Goal: Information Seeking & Learning: Learn about a topic

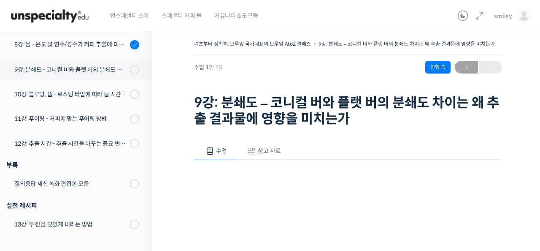
scroll to position [433, 0]
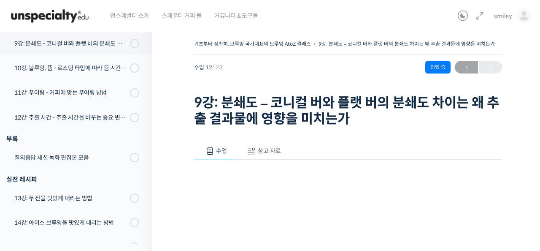
click at [479, 15] on icon at bounding box center [480, 16] width 10 height 10
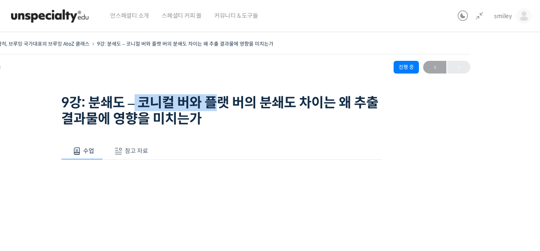
drag, startPoint x: 133, startPoint y: 102, endPoint x: 219, endPoint y: 105, distance: 85.8
click at [219, 105] on h1 "9강: 분쇄도 – 코니컬 버와 플랫 버의 분쇄도 차이는 왜 추출 결과물에 영향을 미치는가" at bounding box center [221, 111] width 321 height 33
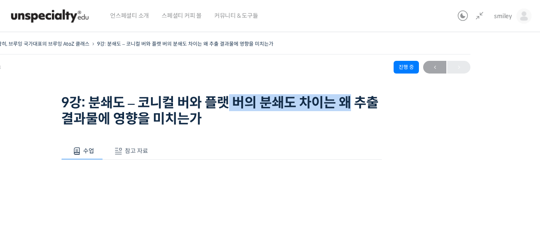
drag, startPoint x: 232, startPoint y: 102, endPoint x: 351, endPoint y: 103, distance: 119.5
click at [351, 103] on h1 "9강: 분쇄도 – 코니컬 버와 플랫 버의 분쇄도 차이는 왜 추출 결과물에 영향을 미치는가" at bounding box center [221, 111] width 321 height 33
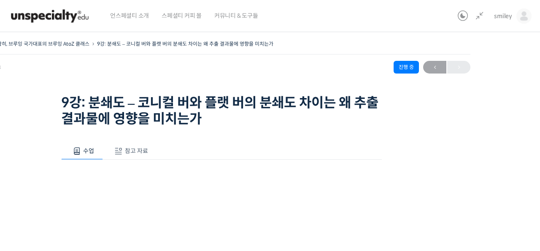
click at [24, 130] on div "기초부터 정확히, 브루잉 국가대표의 브루잉 AtoZ 클래스 9강: 분쇄도 – 코니컬 버와 플랫 버의 분쇄도 차이는 왜 추출 결과물에 영향을 미…" at bounding box center [221, 241] width 561 height 406
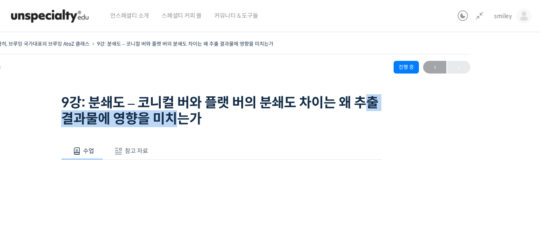
drag, startPoint x: 68, startPoint y: 119, endPoint x: 197, endPoint y: 119, distance: 128.8
click at [197, 119] on div "기초부터 정확히, 브루잉 국가대표의 브루잉 AtoZ 클래스 9강: 분쇄도 – 코니컬 버와 플랫 버의 분쇄도 차이는 왜 추출 결과물에 영향을 미…" at bounding box center [222, 84] width 498 height 92
click at [197, 119] on h1 "9강: 분쇄도 – 코니컬 버와 플랫 버의 분쇄도 차이는 왜 추출 결과물에 영향을 미치는가" at bounding box center [221, 111] width 321 height 33
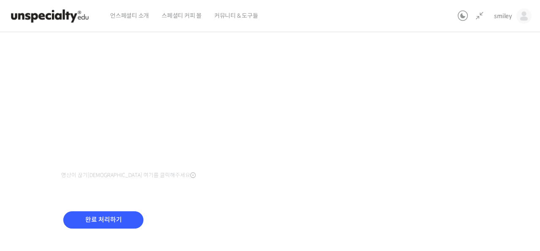
scroll to position [61, 0]
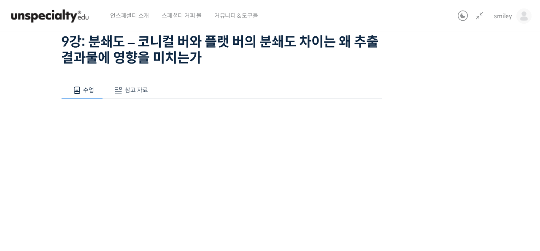
click at [130, 87] on span "참고 자료" at bounding box center [136, 90] width 23 height 8
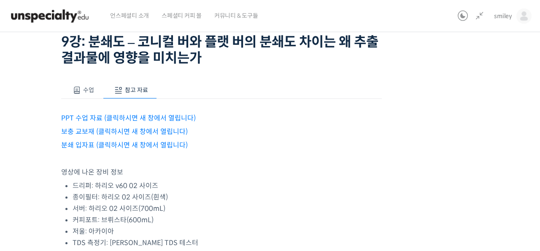
click at [101, 145] on link "분쇄 입자표 (클릭하시면 새 창에서 열립니다)" at bounding box center [124, 145] width 127 height 9
click at [111, 130] on link "보충 교보재 (클릭하시면 새 창에서 열립니다)" at bounding box center [124, 131] width 127 height 9
click at [106, 117] on link "PPT 수업 자료 (클릭하시면 새 창에서 열립니다)" at bounding box center [128, 118] width 135 height 9
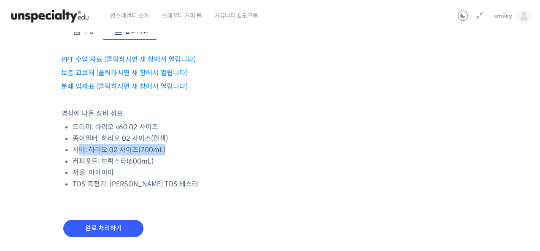
drag, startPoint x: 108, startPoint y: 149, endPoint x: 183, endPoint y: 154, distance: 75.3
click at [183, 154] on li "서버: 하리오 02 사이즈(700mL)" at bounding box center [227, 149] width 309 height 11
click at [95, 158] on li "커피포트: 브뤼스타(600mL)" at bounding box center [227, 160] width 309 height 11
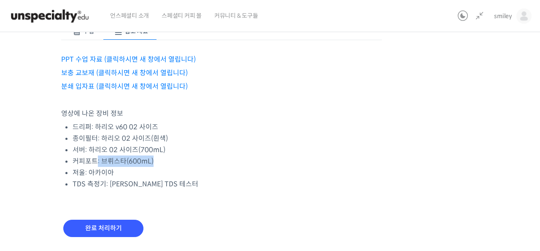
drag, startPoint x: 96, startPoint y: 160, endPoint x: 156, endPoint y: 163, distance: 60.0
click at [156, 163] on li "커피포트: 브뤼스타(600mL)" at bounding box center [227, 160] width 309 height 11
click at [158, 163] on li "커피포트: 브뤼스타(600mL)" at bounding box center [227, 160] width 309 height 11
drag, startPoint x: 87, startPoint y: 157, endPoint x: 171, endPoint y: 161, distance: 84.5
click at [171, 161] on li "커피포트: 브뤼스타(600mL)" at bounding box center [227, 160] width 309 height 11
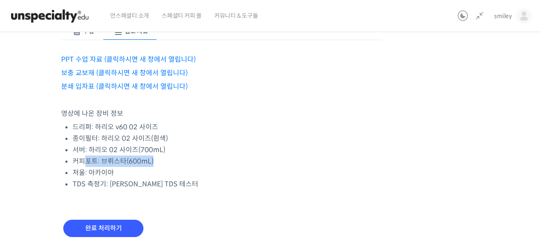
click at [171, 161] on li "커피포트: 브뤼스타(600mL)" at bounding box center [227, 160] width 309 height 11
drag, startPoint x: 89, startPoint y: 171, endPoint x: 117, endPoint y: 173, distance: 28.3
click at [117, 173] on li "저울: 아카이아" at bounding box center [227, 172] width 309 height 11
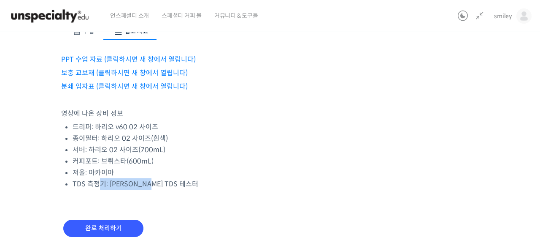
drag, startPoint x: 99, startPoint y: 185, endPoint x: 196, endPoint y: 192, distance: 97.3
click at [196, 192] on div "수업 참고 자료 영상이 끊기신다면 여기를 클릭해주세요 PPT 수업 자료 (클릭하시면 새 창에서 열립니다) 보충 교보재 (클릭하시면 새 창에서 …" at bounding box center [221, 134] width 321 height 249
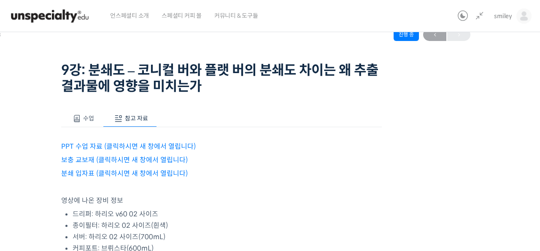
click at [80, 119] on span at bounding box center [77, 118] width 8 height 8
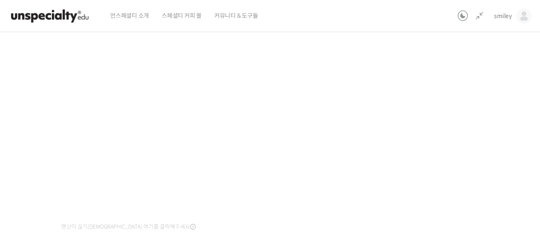
scroll to position [131, 0]
click at [422, 148] on div "기초부터 정확히, 브루잉 국가대표의 브루잉 AtoZ 클래스 9강: 분쇄도 – 코니컬 버와 플랫 버의 분쇄도 차이는 왜 추출 결과물에 영향을 미…" at bounding box center [221, 110] width 561 height 406
click at [418, 211] on div "기초부터 정확히, 브루잉 국가대표의 브루잉 AtoZ 클래스 9강: 분쇄도 – 코니컬 버와 플랫 버의 분쇄도 차이는 왜 추출 결과물에 영향을 미…" at bounding box center [221, 119] width 561 height 406
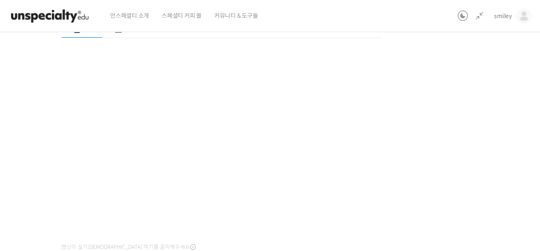
click at [458, 153] on div "기초부터 정확히, 브루잉 국가대표의 브루잉 AtoZ 클래스 9강: 분쇄도 – 코니컬 버와 플랫 버의 분쇄도 차이는 왜 추출 결과물에 영향을 미…" at bounding box center [221, 119] width 561 height 406
click at [460, 206] on div "기초부터 정확히, 브루잉 국가대표의 브루잉 AtoZ 클래스 9강: 분쇄도 – 코니컬 버와 플랫 버의 분쇄도 차이는 왜 추출 결과물에 영향을 미…" at bounding box center [221, 119] width 561 height 406
click at [453, 205] on div "기초부터 정확히, 브루잉 국가대표의 브루잉 AtoZ 클래스 9강: 분쇄도 – 코니컬 버와 플랫 버의 분쇄도 차이는 왜 추출 결과물에 영향을 미…" at bounding box center [221, 119] width 561 height 406
drag, startPoint x: 415, startPoint y: 182, endPoint x: 411, endPoint y: 179, distance: 4.3
click at [415, 182] on div "기초부터 정확히, 브루잉 국가대표의 브루잉 AtoZ 클래스 9강: 분쇄도 – 코니컬 버와 플랫 버의 분쇄도 차이는 왜 추출 결과물에 영향을 미…" at bounding box center [221, 119] width 561 height 406
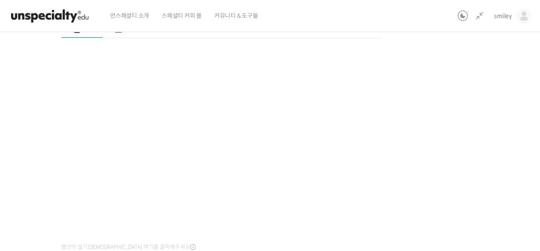
click at [422, 182] on div "기초부터 정확히, 브루잉 국가대표의 브루잉 AtoZ 클래스 9강: 분쇄도 – 코니컬 버와 플랫 버의 분쇄도 차이는 왜 추출 결과물에 영향을 미…" at bounding box center [221, 119] width 561 height 406
click at [428, 210] on div "기초부터 정확히, 브루잉 국가대표의 브루잉 AtoZ 클래스 9강: 분쇄도 – 코니컬 버와 플랫 버의 분쇄도 차이는 왜 추출 결과물에 영향을 미…" at bounding box center [221, 119] width 561 height 406
click at [440, 165] on div "기초부터 정확히, 브루잉 국가대표의 브루잉 AtoZ 클래스 9강: 분쇄도 – 코니컬 버와 플랫 버의 분쇄도 차이는 왜 추출 결과물에 영향을 미…" at bounding box center [221, 113] width 561 height 406
click at [451, 147] on div "기초부터 정확히, 브루잉 국가대표의 브루잉 AtoZ 클래스 9강: 분쇄도 – 코니컬 버와 플랫 버의 분쇄도 차이는 왜 추출 결과물에 영향을 미…" at bounding box center [221, 113] width 561 height 406
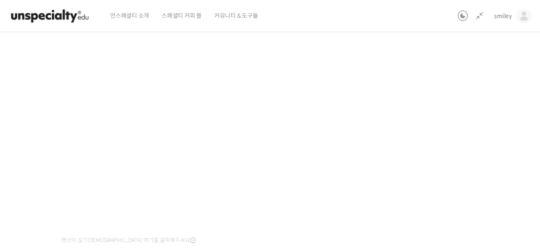
click at [433, 145] on div "기초부터 정확히, 브루잉 국가대표의 브루잉 AtoZ 클래스 9강: 분쇄도 – 코니컬 버와 플랫 버의 분쇄도 차이는 왜 추출 결과물에 영향을 미…" at bounding box center [221, 113] width 561 height 406
click at [435, 140] on div "기초부터 정확히, 브루잉 국가대표의 브루잉 AtoZ 클래스 9강: 분쇄도 – 코니컬 버와 플랫 버의 분쇄도 차이는 왜 추출 결과물에 영향을 미…" at bounding box center [221, 113] width 561 height 406
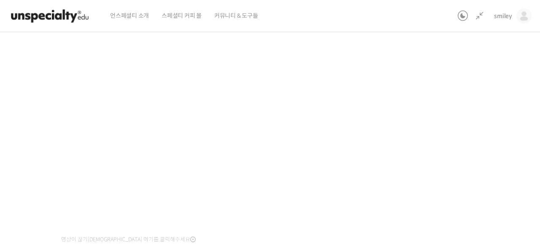
click at [439, 153] on div "기초부터 정확히, 브루잉 국가대표의 브루잉 AtoZ 클래스 9강: 분쇄도 – 코니컬 버와 플랫 버의 분쇄도 차이는 왜 추출 결과물에 영향을 미…" at bounding box center [221, 112] width 561 height 406
click at [490, 156] on div "기초부터 정확히, 브루잉 국가대표의 브루잉 AtoZ 클래스 9강: 분쇄도 – 코니컬 버와 플랫 버의 분쇄도 차이는 왜 추출 결과물에 영향을 미…" at bounding box center [221, 112] width 561 height 406
click at [483, 122] on div "기초부터 정확히, 브루잉 국가대표의 브루잉 AtoZ 클래스 9강: 분쇄도 – 코니컬 버와 플랫 버의 분쇄도 차이는 왜 추출 결과물에 영향을 미…" at bounding box center [221, 112] width 561 height 406
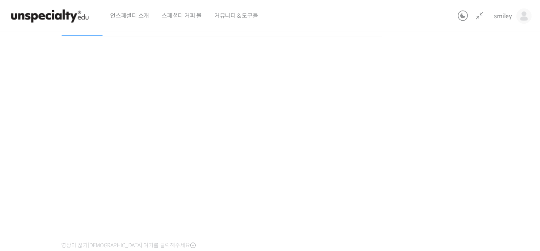
click at [451, 172] on div "기초부터 정확히, 브루잉 국가대표의 브루잉 AtoZ 클래스 9강: 분쇄도 – 코니컬 버와 플랫 버의 분쇄도 차이는 왜 추출 결과물에 영향을 미…" at bounding box center [221, 118] width 561 height 406
click at [448, 144] on div "기초부터 정확히, 브루잉 국가대표의 브루잉 AtoZ 클래스 9강: 분쇄도 – 코니컬 버와 플랫 버의 분쇄도 차이는 왜 추출 결과물에 영향을 미…" at bounding box center [221, 118] width 561 height 406
click at [466, 152] on div "기초부터 정확히, 브루잉 국가대표의 브루잉 AtoZ 클래스 9강: 분쇄도 – 코니컬 버와 플랫 버의 분쇄도 차이는 왜 추출 결과물에 영향을 미…" at bounding box center [221, 118] width 561 height 406
click at [466, 153] on div "기초부터 정확히, 브루잉 국가대표의 브루잉 AtoZ 클래스 9강: 분쇄도 – 코니컬 버와 플랫 버의 분쇄도 차이는 왜 추출 결과물에 영향을 미…" at bounding box center [221, 118] width 561 height 406
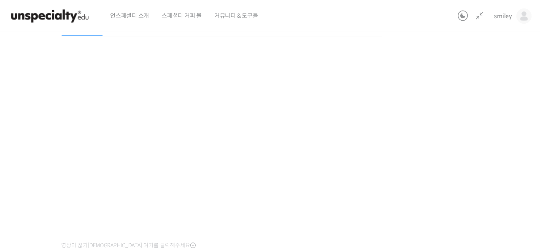
click at [465, 142] on div "기초부터 정확히, 브루잉 국가대표의 브루잉 AtoZ 클래스 9강: 분쇄도 – 코니컬 버와 플랫 버의 분쇄도 차이는 왜 추출 결과물에 영향을 미…" at bounding box center [221, 118] width 561 height 406
click at [442, 127] on div "기초부터 정확히, 브루잉 국가대표의 브루잉 AtoZ 클래스 9강: 분쇄도 – 코니컬 버와 플랫 버의 분쇄도 차이는 왜 추출 결과물에 영향을 미…" at bounding box center [221, 118] width 561 height 406
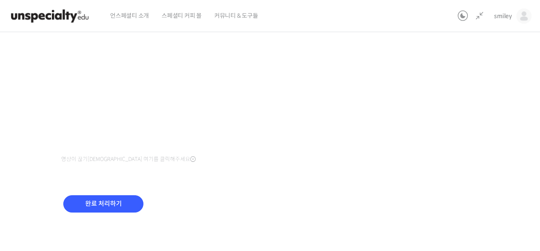
click at [127, 228] on div "완료 처리하기" at bounding box center [221, 210] width 321 height 49
click at [118, 207] on input "완료 처리하기" at bounding box center [103, 203] width 80 height 17
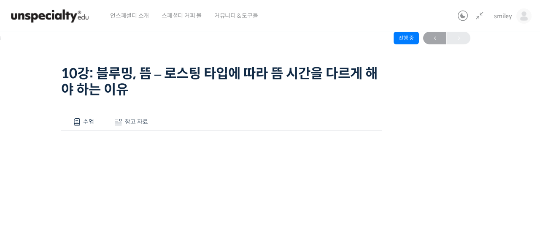
scroll to position [29, 0]
click at [128, 123] on span "참고 자료" at bounding box center [136, 122] width 23 height 8
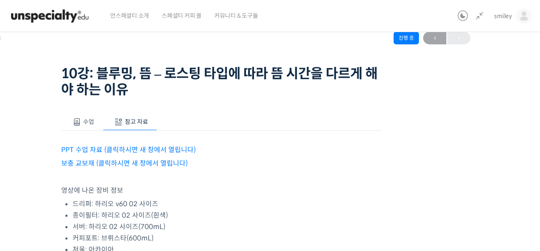
click at [105, 149] on link "PPT 수업 자료 (클릭하시면 새 창에서 열립니다)" at bounding box center [128, 149] width 135 height 9
click at [176, 164] on link "보충 교보재 (클릭하시면 새 창에서 열립니다)" at bounding box center [124, 163] width 127 height 9
drag, startPoint x: 374, startPoint y: 166, endPoint x: 360, endPoint y: 169, distance: 14.2
click at [374, 167] on p "보충 교보재 (클릭하시면 새 창에서 열립니다)" at bounding box center [221, 162] width 321 height 11
click at [83, 116] on button "수업" at bounding box center [82, 122] width 42 height 18
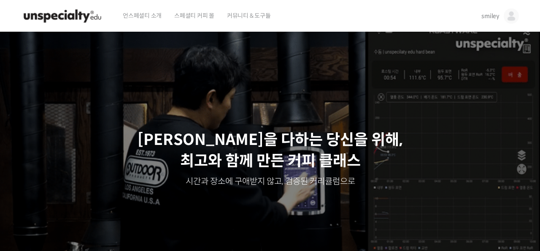
click at [260, 13] on span "커뮤니티 & 도구들" at bounding box center [249, 16] width 44 height 32
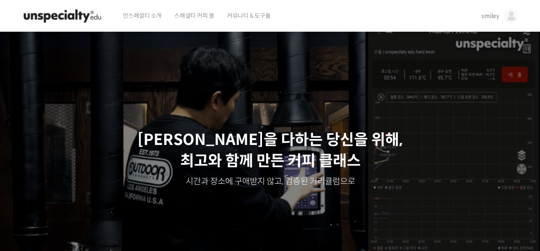
click at [203, 18] on span "스페셜티 커피 몰" at bounding box center [194, 16] width 40 height 32
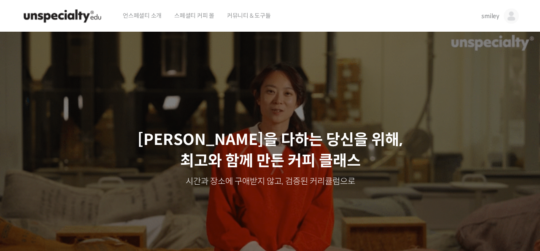
click at [198, 16] on span "스페셜티 커피 몰" at bounding box center [194, 16] width 40 height 32
